Goal: Task Accomplishment & Management: Manage account settings

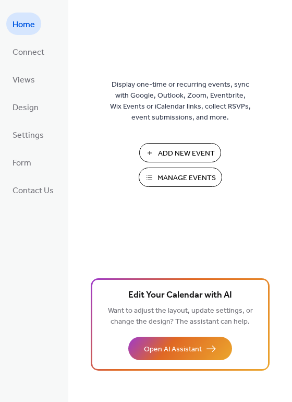
click at [211, 177] on span "Manage Events" at bounding box center [186, 178] width 58 height 11
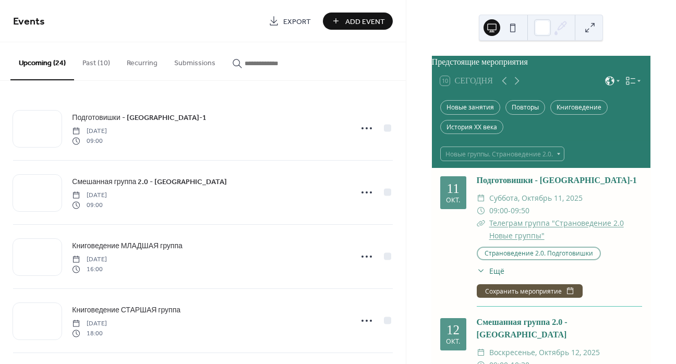
click at [98, 66] on button "Past (10)" at bounding box center [96, 60] width 44 height 37
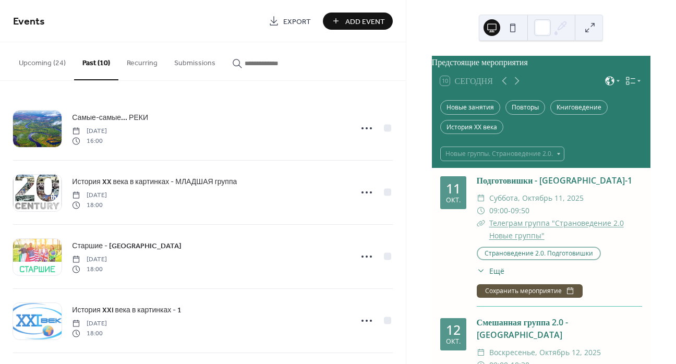
click at [41, 64] on button "Upcoming (24)" at bounding box center [42, 60] width 64 height 37
